Goal: Task Accomplishment & Management: Manage account settings

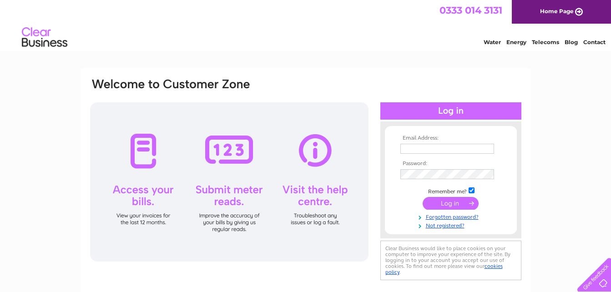
type input "sarahacres@hotmail.co.uk"
click at [447, 200] on input "submit" at bounding box center [451, 203] width 56 height 13
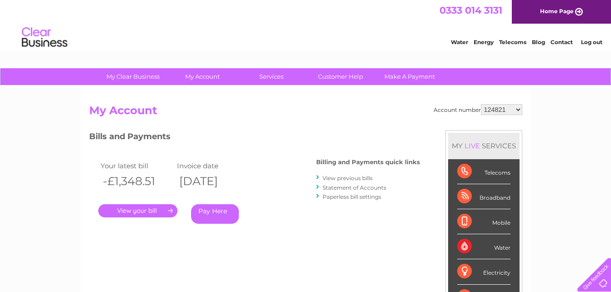
click at [516, 109] on select "124821 30309419" at bounding box center [501, 109] width 41 height 11
select select "30309419"
click at [481, 104] on select "124821 30309419" at bounding box center [501, 109] width 41 height 11
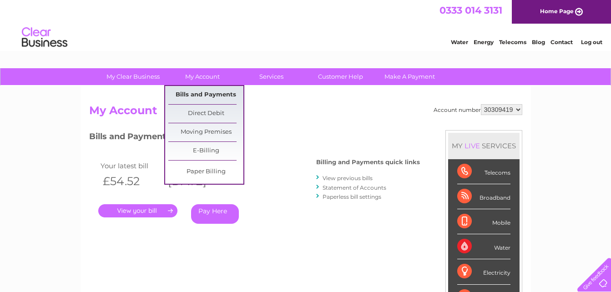
click at [212, 91] on link "Bills and Payments" at bounding box center [205, 95] width 75 height 18
click at [196, 96] on link "Bills and Payments" at bounding box center [205, 95] width 75 height 18
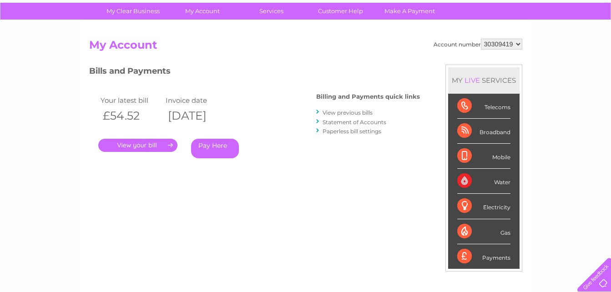
scroll to position [37, 0]
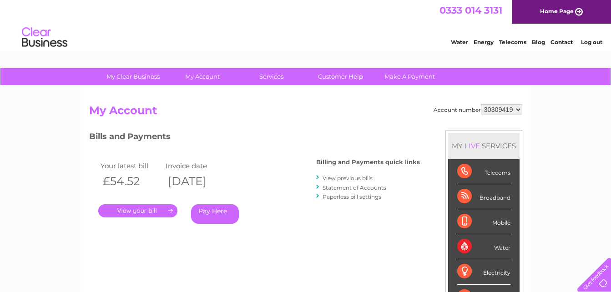
click at [166, 211] on link "." at bounding box center [137, 210] width 79 height 13
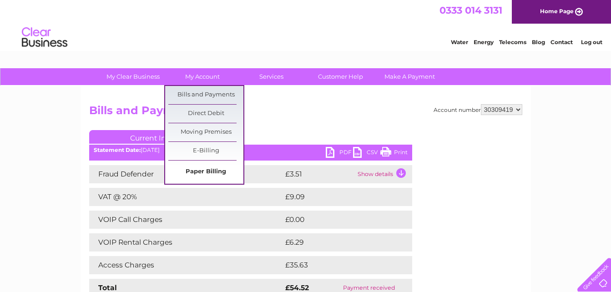
click at [212, 167] on link "Paper Billing" at bounding box center [205, 172] width 75 height 18
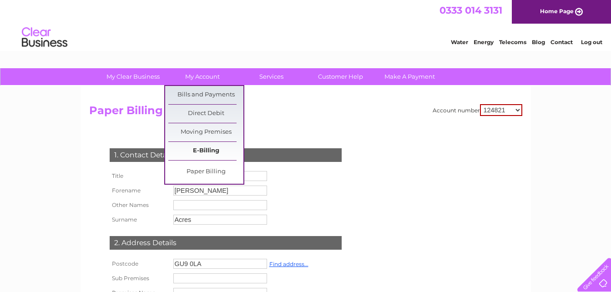
click at [197, 149] on link "E-Billing" at bounding box center [205, 151] width 75 height 18
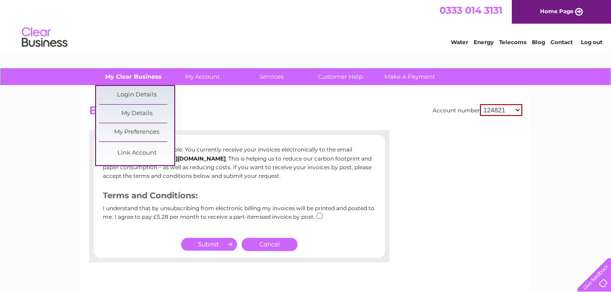
click at [146, 75] on link "My Clear Business" at bounding box center [133, 76] width 75 height 17
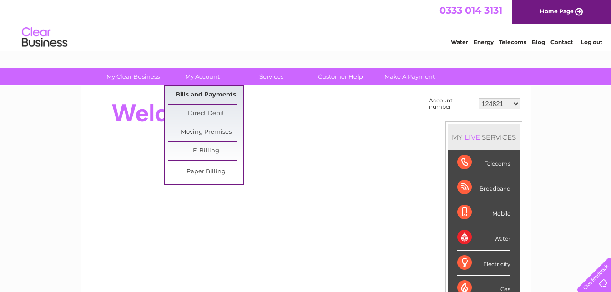
click at [196, 91] on link "Bills and Payments" at bounding box center [205, 95] width 75 height 18
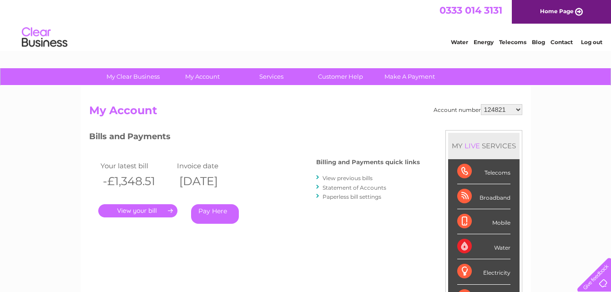
click at [516, 110] on select "124821 30309419" at bounding box center [501, 109] width 41 height 11
select select "30309419"
click at [481, 104] on select "124821 30309419" at bounding box center [501, 109] width 41 height 11
click at [344, 176] on link "View previous bills" at bounding box center [348, 178] width 50 height 7
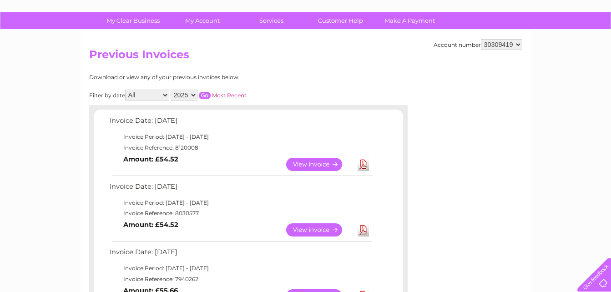
scroll to position [45, 0]
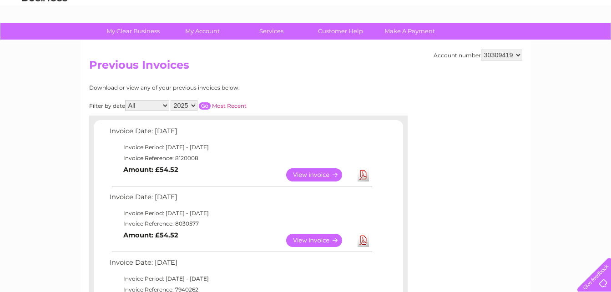
click at [232, 104] on link "Most Recent" at bounding box center [229, 105] width 35 height 7
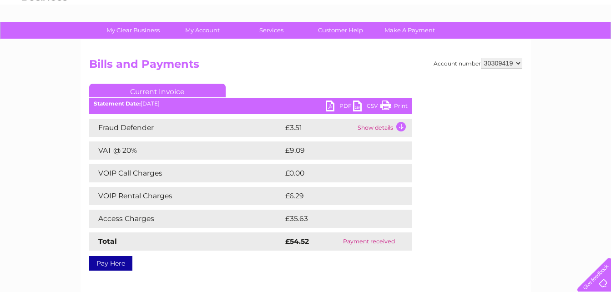
scroll to position [45, 0]
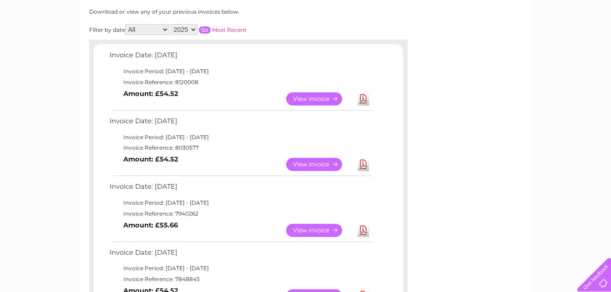
scroll to position [182, 0]
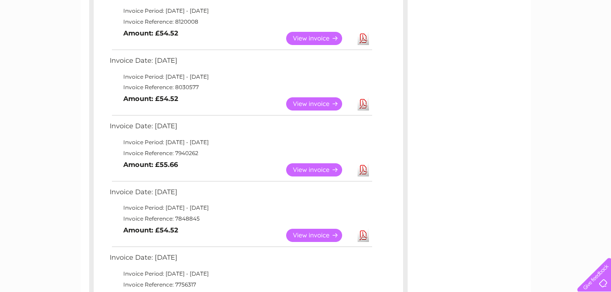
click at [332, 172] on link "View" at bounding box center [319, 169] width 67 height 13
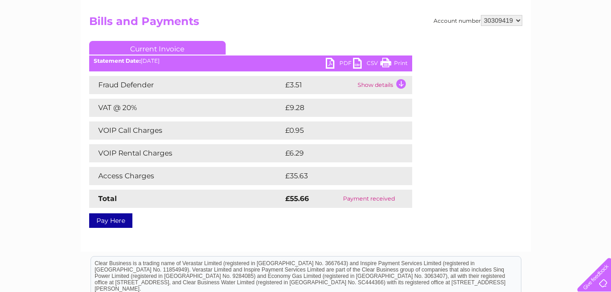
scroll to position [45, 0]
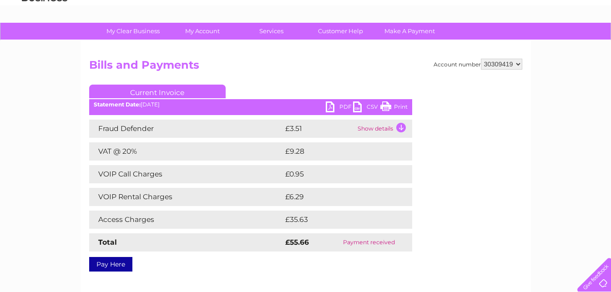
click at [384, 108] on link "Print" at bounding box center [393, 107] width 27 height 13
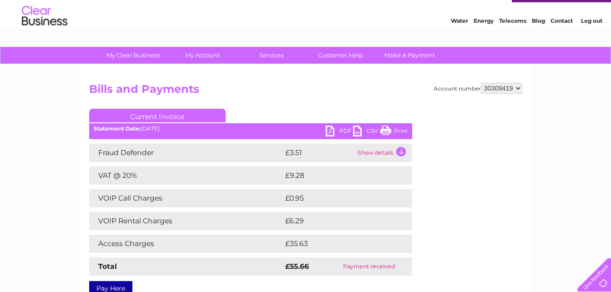
scroll to position [0, 0]
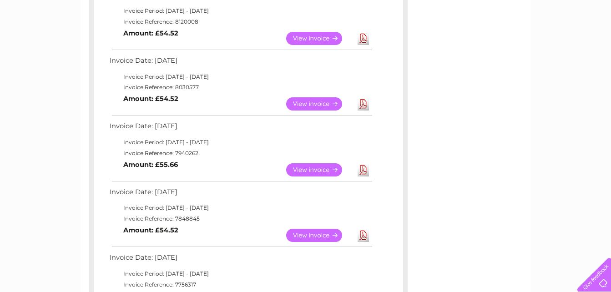
click at [328, 102] on link "View" at bounding box center [319, 103] width 67 height 13
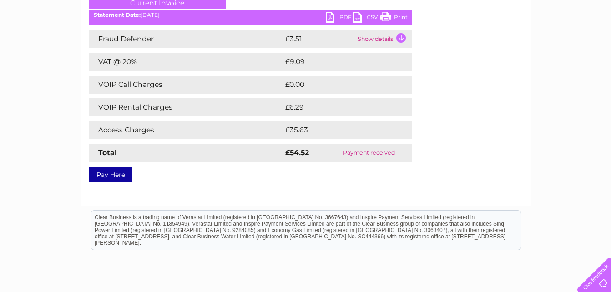
scroll to position [136, 0]
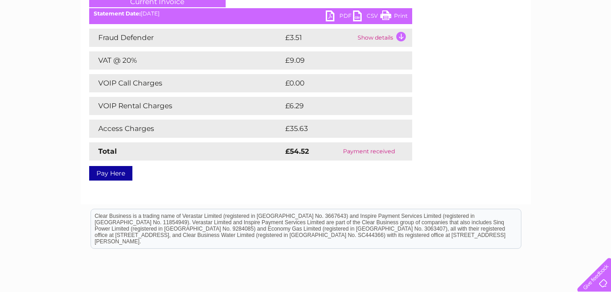
click at [387, 13] on link "Print" at bounding box center [393, 16] width 27 height 13
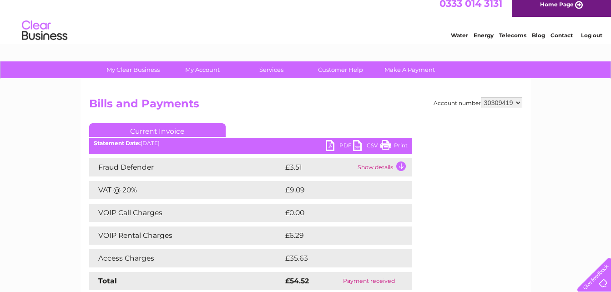
scroll to position [0, 0]
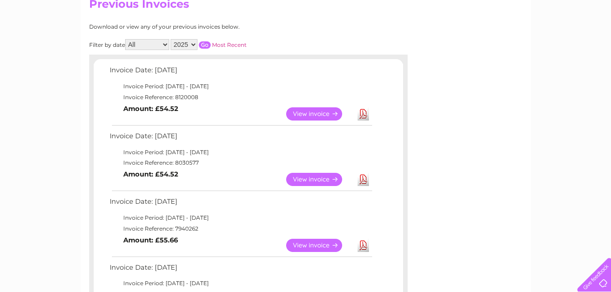
scroll to position [91, 0]
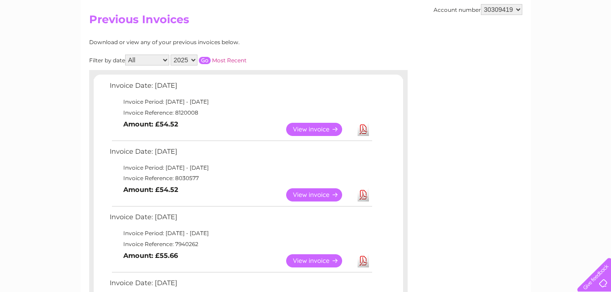
click at [325, 129] on link "View" at bounding box center [319, 129] width 67 height 13
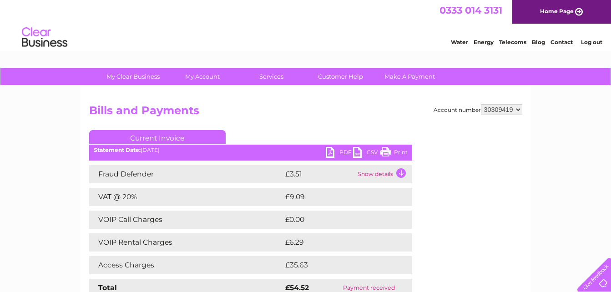
click at [389, 153] on link "Print" at bounding box center [393, 153] width 27 height 13
